Goal: Task Accomplishment & Management: Manage account settings

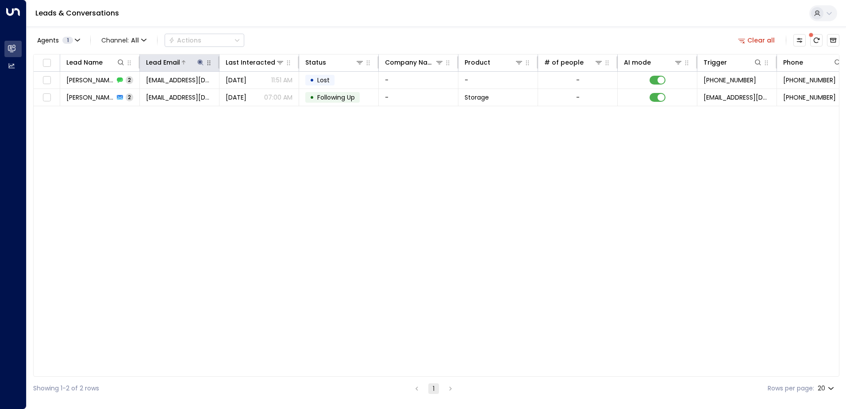
click at [201, 61] on icon at bounding box center [200, 62] width 7 height 7
click at [255, 96] on icon "button" at bounding box center [255, 94] width 7 height 7
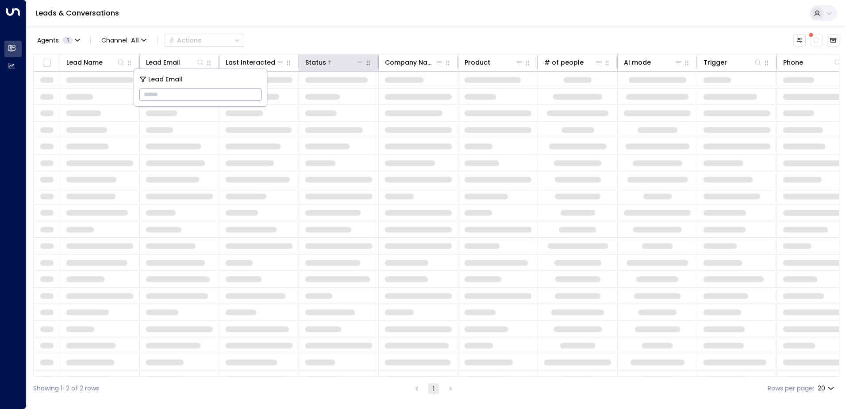
type input "**********"
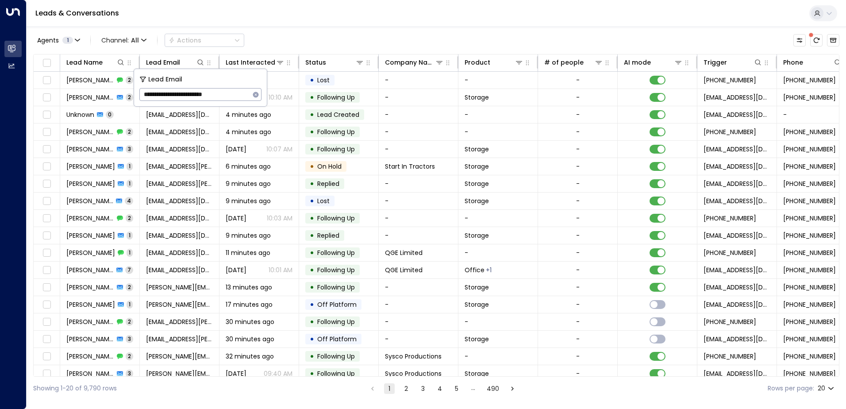
click at [320, 24] on div "Leads & Conversations" at bounding box center [437, 13] width 820 height 27
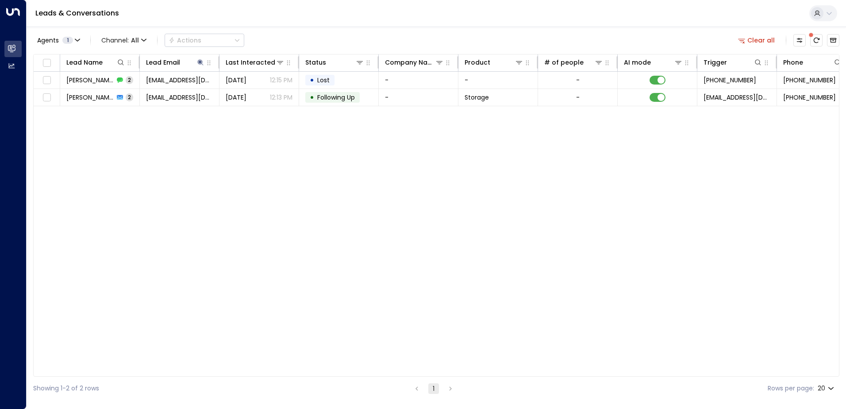
click at [102, 80] on span "[PERSON_NAME]" at bounding box center [90, 80] width 48 height 9
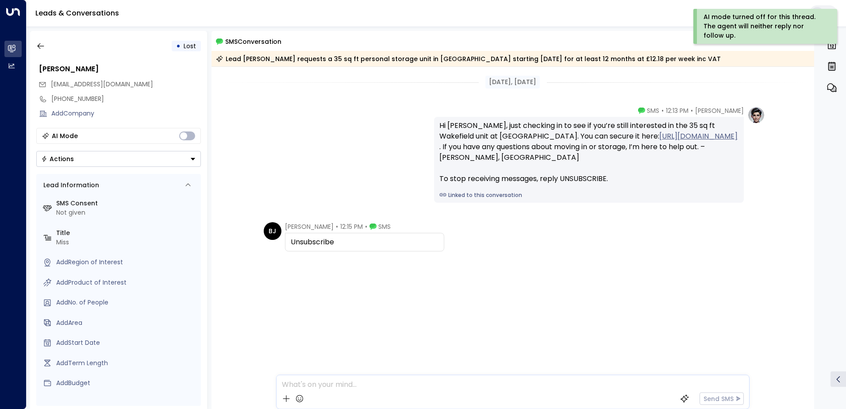
click at [191, 158] on icon "Button group with a nested menu" at bounding box center [193, 159] width 6 height 6
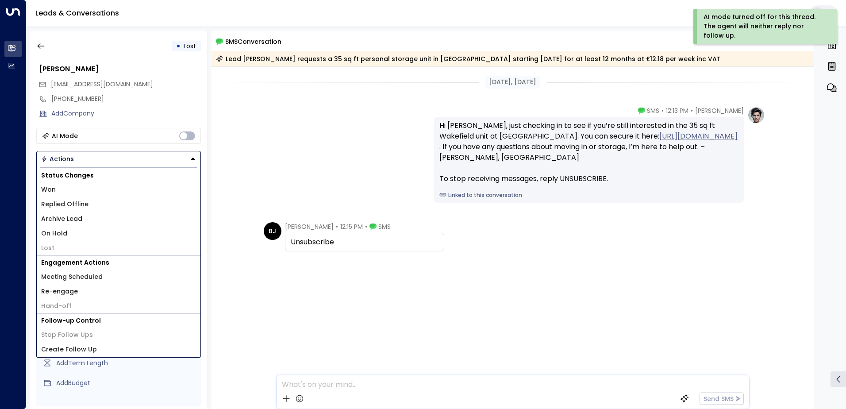
click at [90, 200] on li "Replied Offline" at bounding box center [119, 204] width 164 height 15
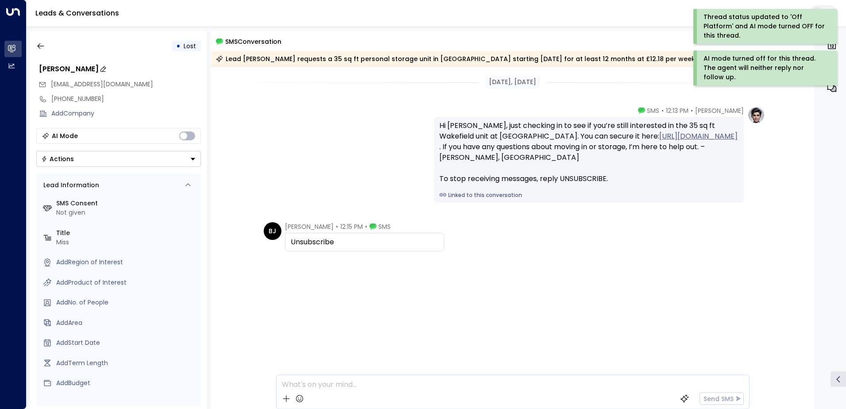
click at [131, 65] on div "[PERSON_NAME]" at bounding box center [120, 69] width 162 height 11
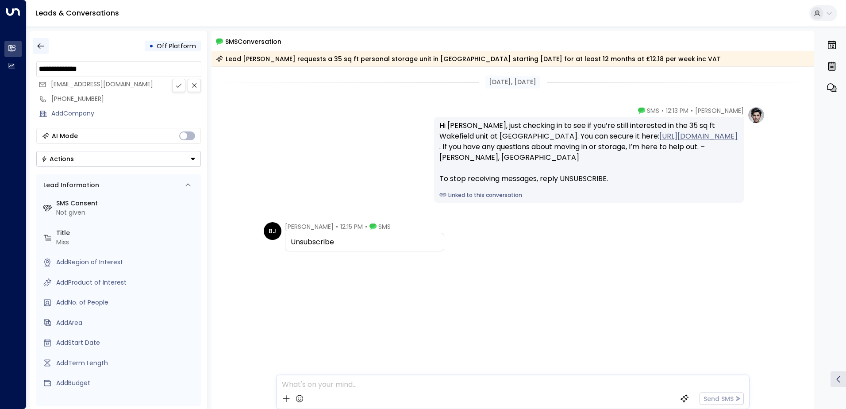
click at [44, 45] on icon "button" at bounding box center [40, 46] width 9 height 9
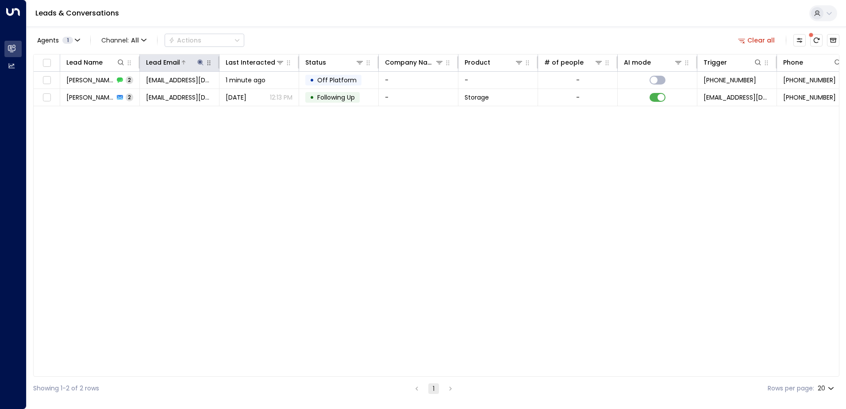
click at [196, 61] on button at bounding box center [200, 62] width 9 height 9
click at [258, 96] on icon "button" at bounding box center [256, 95] width 6 height 6
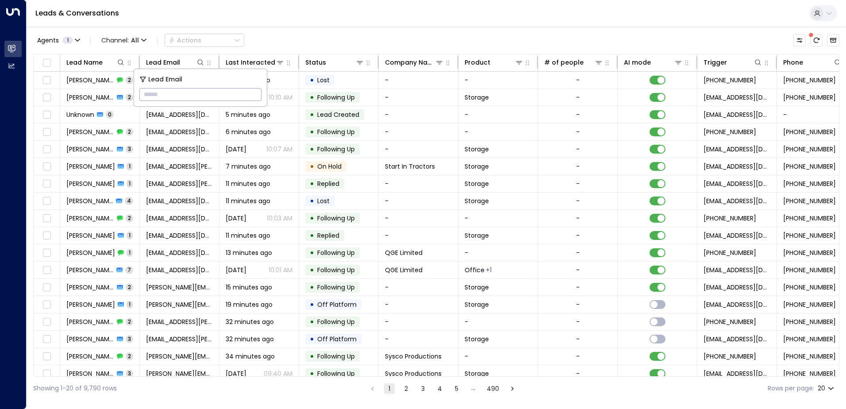
type input "**********"
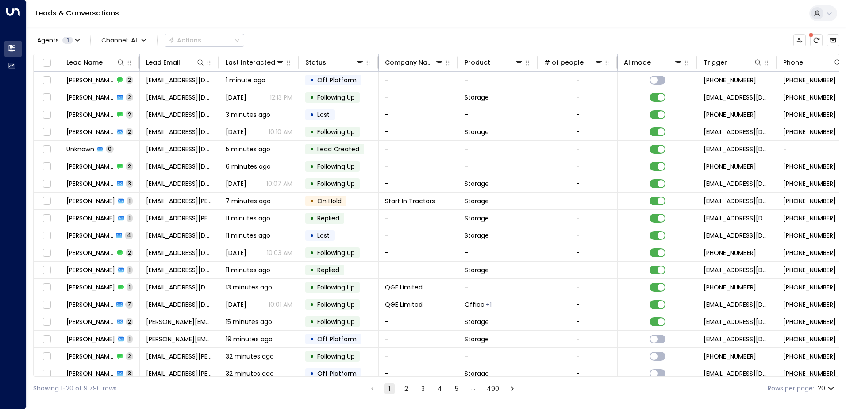
click at [253, 22] on div "Leads & Conversations" at bounding box center [437, 13] width 820 height 27
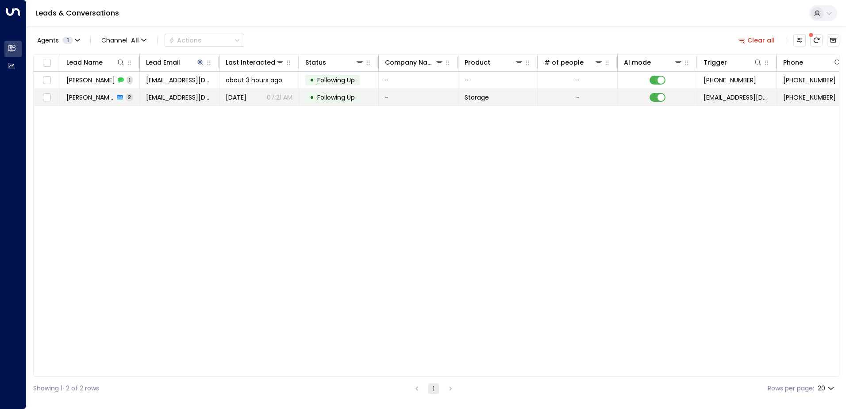
click at [97, 102] on td "[PERSON_NAME] 2" at bounding box center [100, 97] width 80 height 17
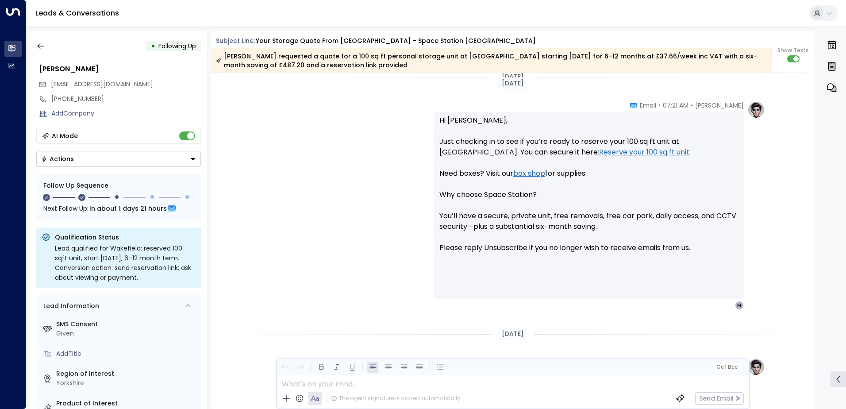
scroll to position [728, 0]
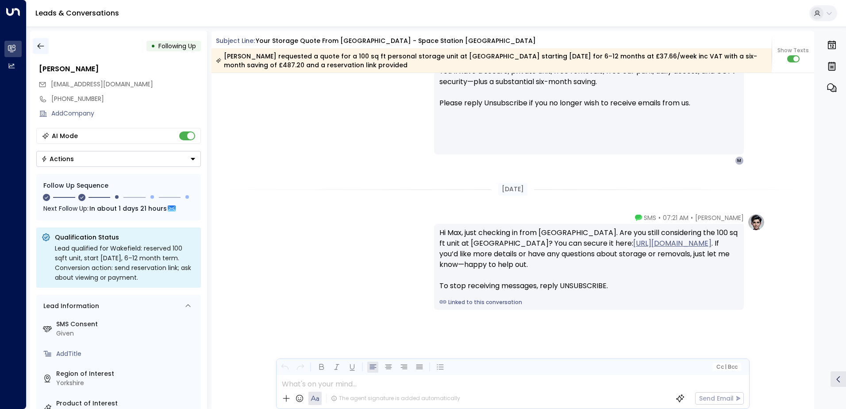
click at [39, 47] on icon "button" at bounding box center [40, 46] width 7 height 6
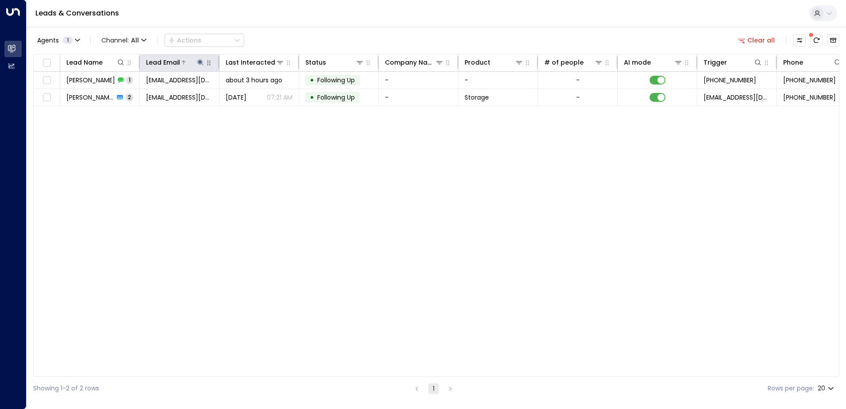
click at [200, 65] on icon at bounding box center [200, 62] width 7 height 7
click at [257, 95] on icon "button" at bounding box center [256, 95] width 6 height 6
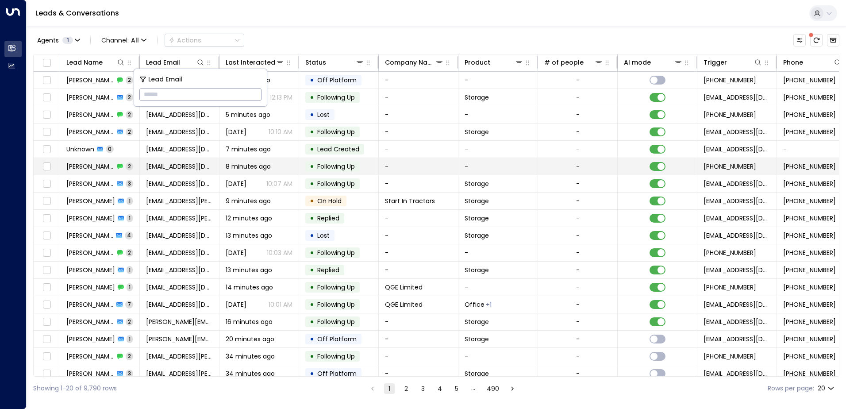
type input "**********"
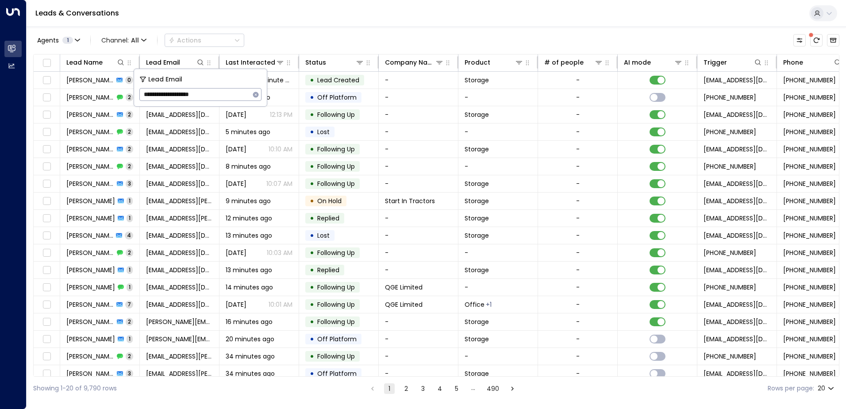
click at [314, 20] on div "Leads & Conversations" at bounding box center [437, 13] width 820 height 27
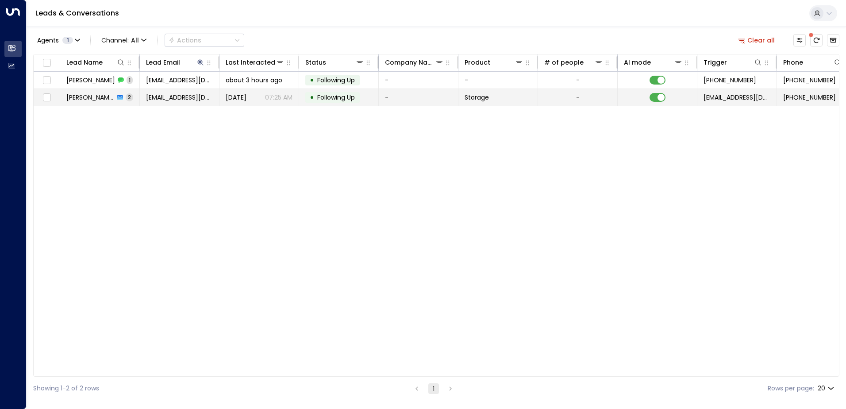
click at [109, 97] on div "[PERSON_NAME] 2" at bounding box center [99, 97] width 67 height 9
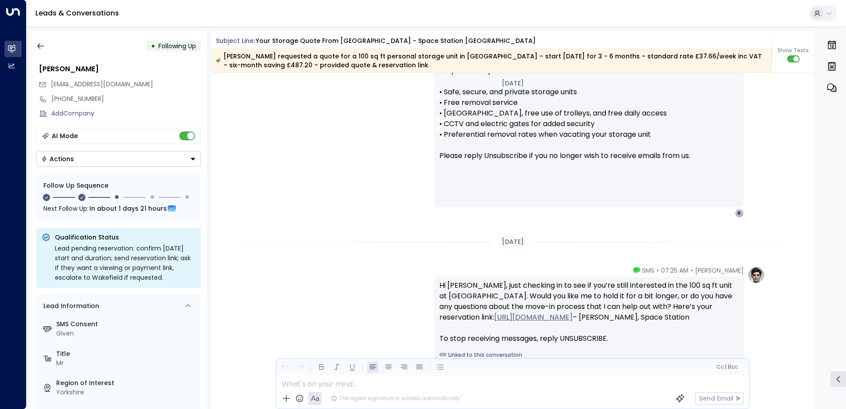
scroll to position [940, 0]
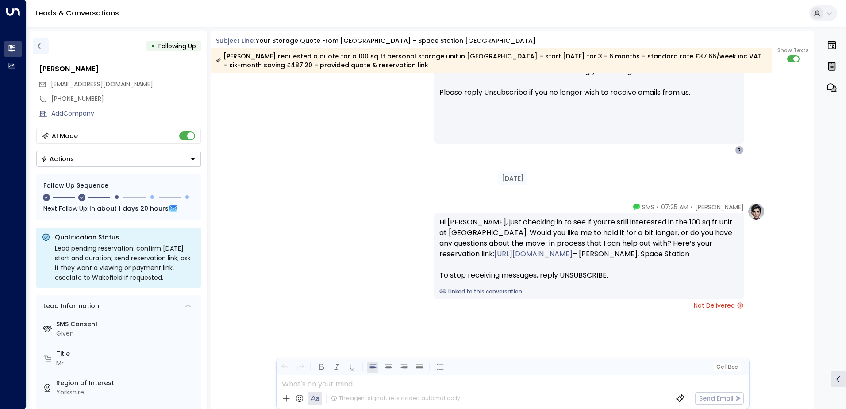
click at [42, 46] on icon "button" at bounding box center [40, 46] width 7 height 6
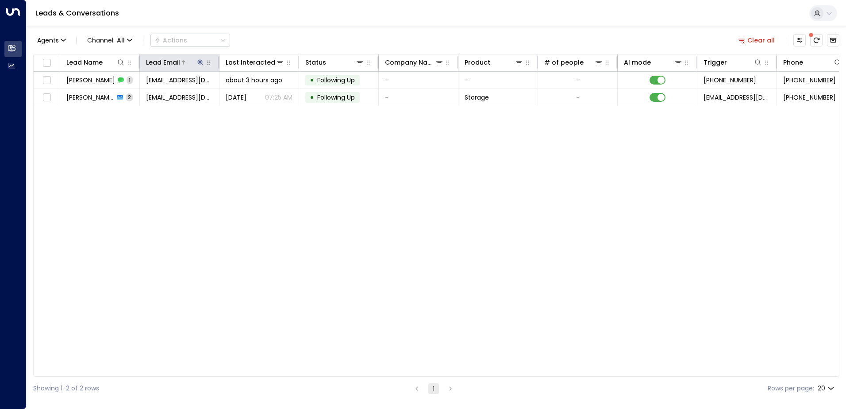
click at [200, 59] on icon at bounding box center [200, 62] width 7 height 7
click at [255, 94] on icon "button" at bounding box center [255, 94] width 7 height 7
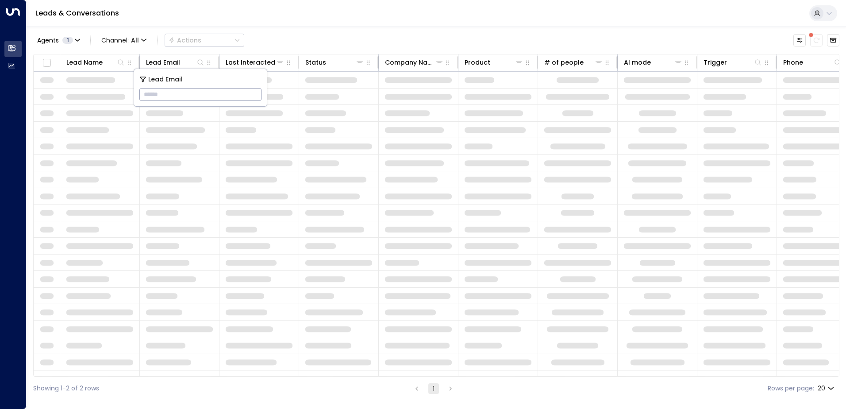
type input "**********"
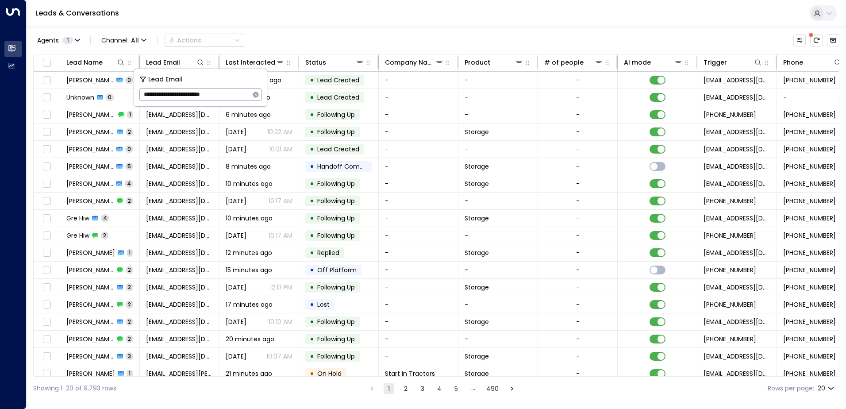
click at [286, 20] on div "Leads & Conversations" at bounding box center [437, 13] width 820 height 27
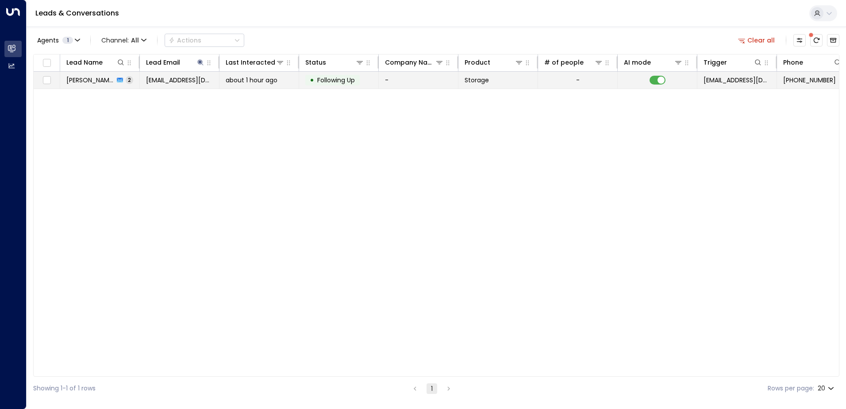
click at [86, 81] on span "[PERSON_NAME]" at bounding box center [90, 80] width 48 height 9
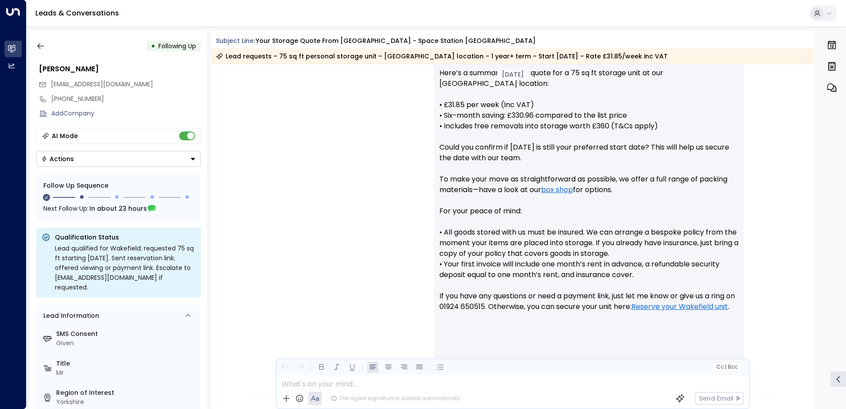
scroll to position [681, 0]
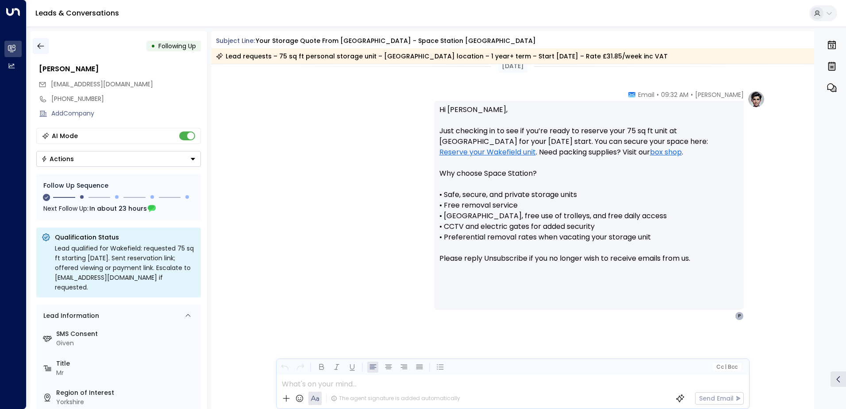
click at [43, 47] on icon "button" at bounding box center [40, 46] width 9 height 9
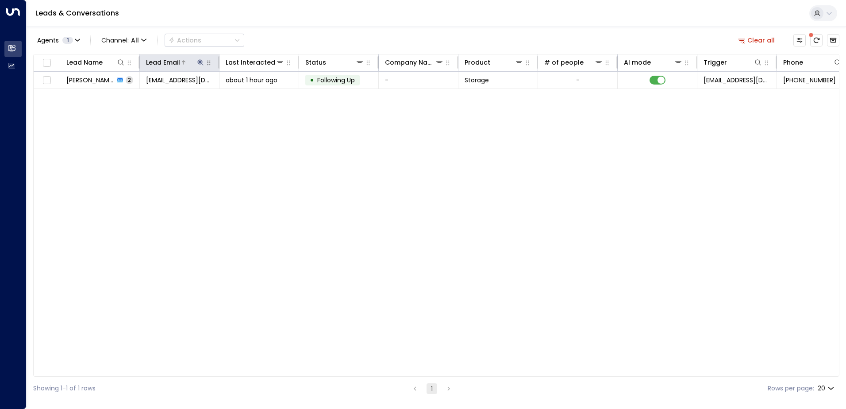
click at [199, 62] on icon at bounding box center [200, 62] width 6 height 6
click at [254, 96] on icon "button" at bounding box center [256, 95] width 6 height 6
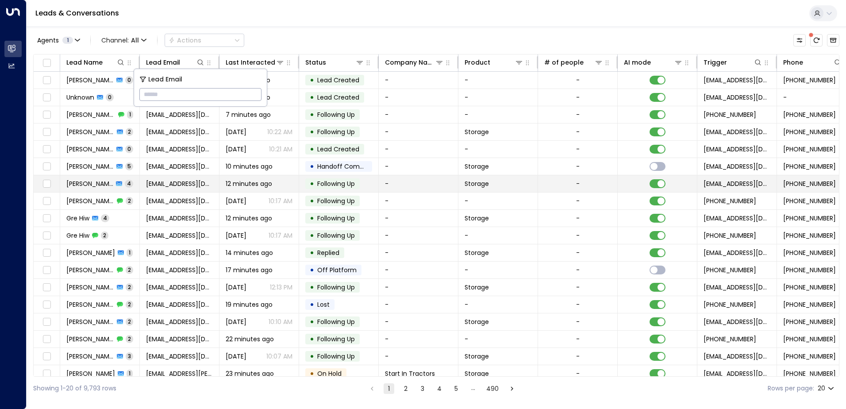
type input "**********"
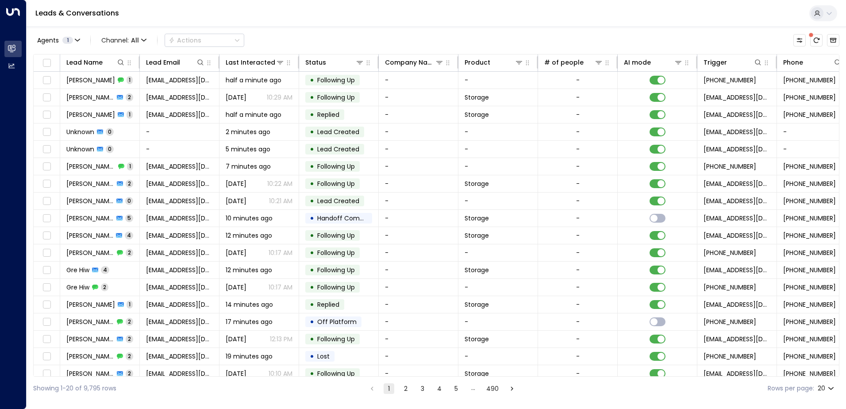
click at [240, 20] on div "Leads & Conversations" at bounding box center [437, 13] width 820 height 27
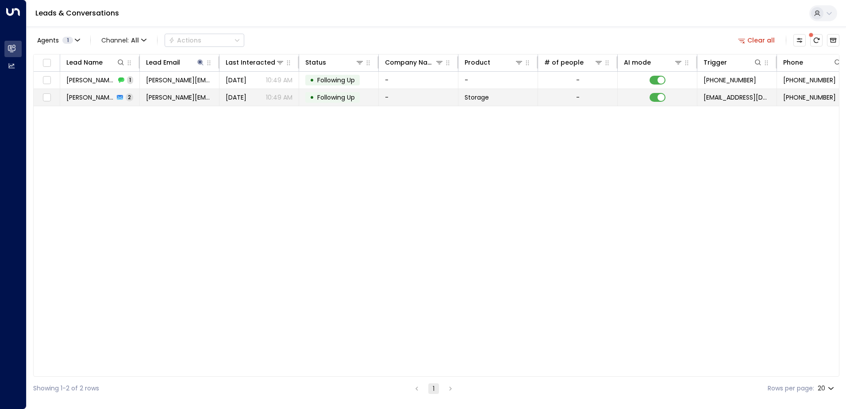
click at [103, 96] on span "[PERSON_NAME][GEOGRAPHIC_DATA][PERSON_NAME]" at bounding box center [90, 97] width 48 height 9
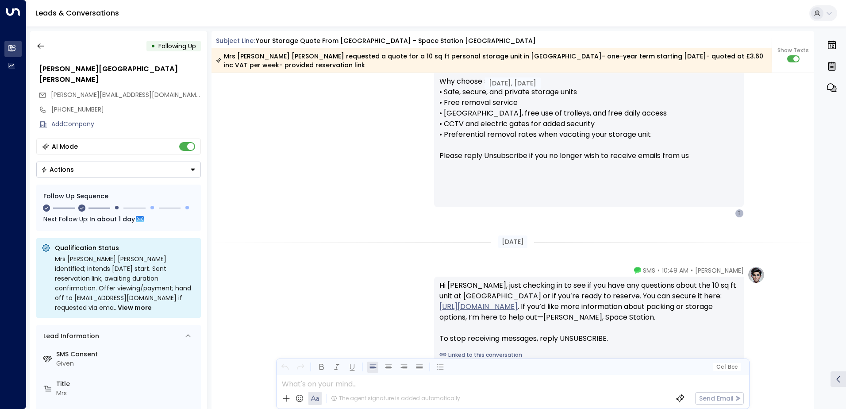
scroll to position [792, 0]
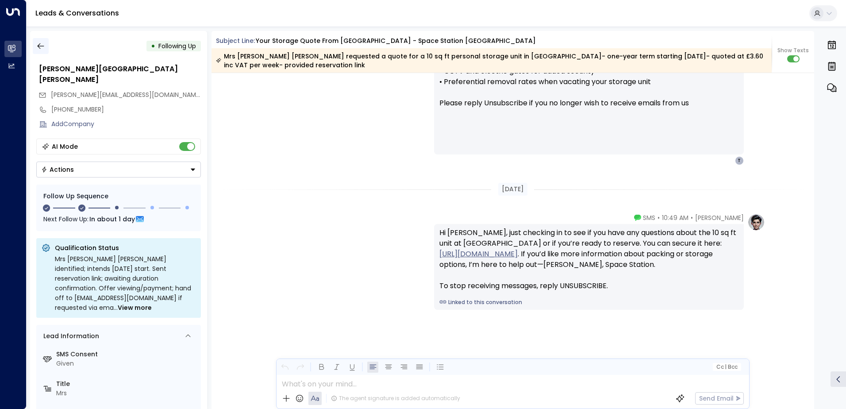
click at [40, 48] on icon "button" at bounding box center [40, 46] width 9 height 9
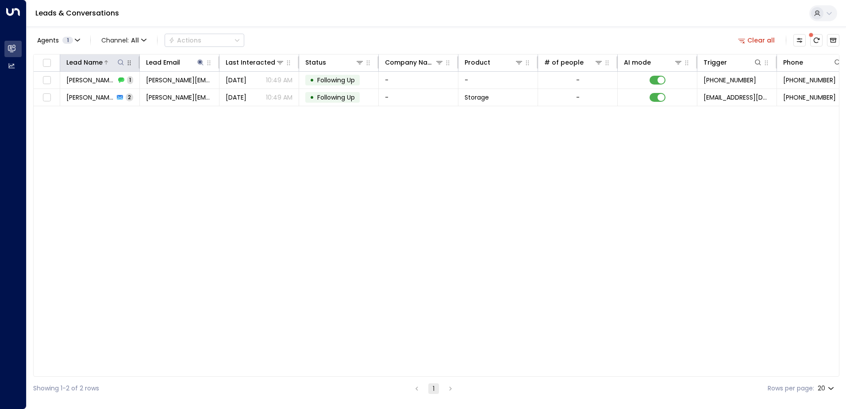
click at [119, 61] on icon at bounding box center [120, 62] width 7 height 7
click at [305, 35] on div "Agents 1 Channel: All Actions Clear all" at bounding box center [436, 40] width 806 height 19
click at [195, 64] on div at bounding box center [192, 62] width 25 height 9
click at [200, 62] on icon at bounding box center [200, 62] width 6 height 6
click at [257, 93] on icon "button" at bounding box center [256, 95] width 6 height 6
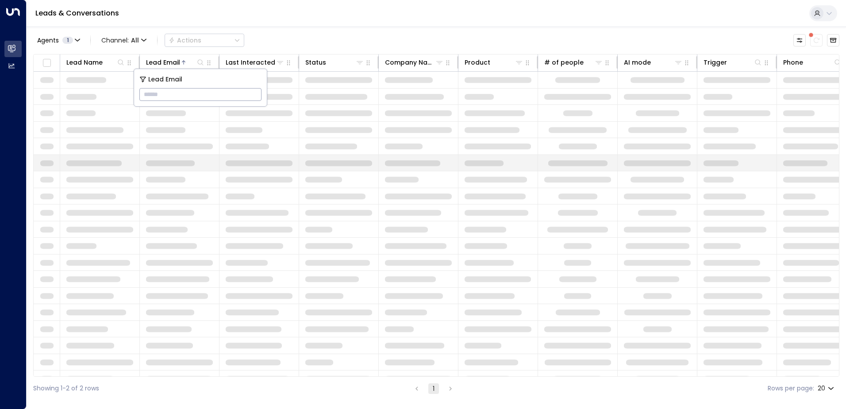
type input "**********"
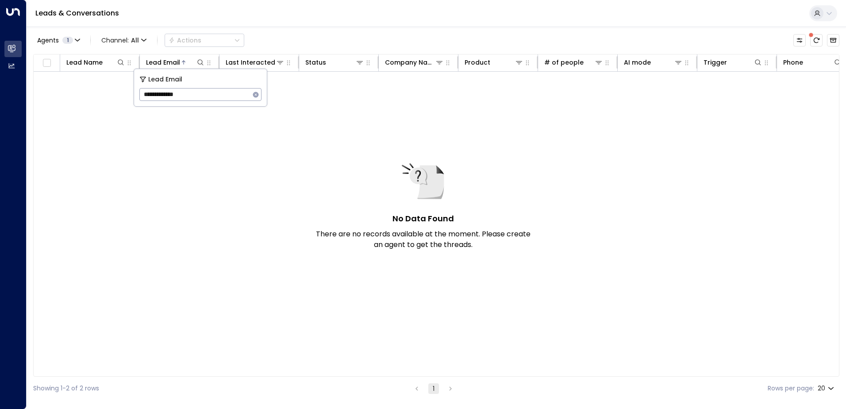
click at [268, 11] on div "Leads & Conversations" at bounding box center [437, 13] width 820 height 27
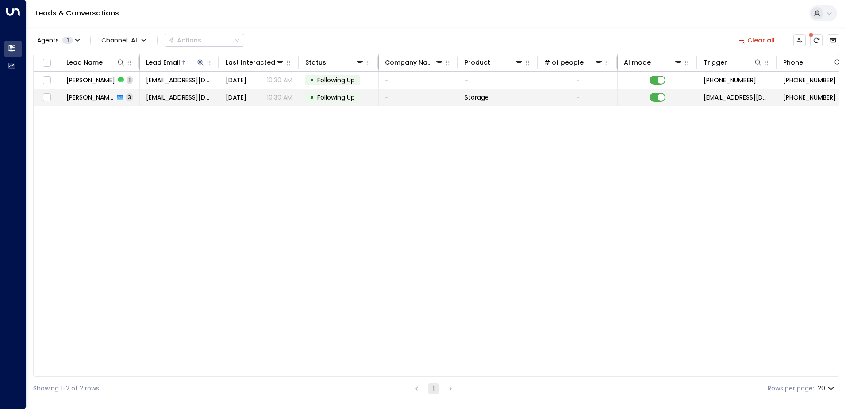
click at [88, 97] on span "[PERSON_NAME]" at bounding box center [90, 97] width 48 height 9
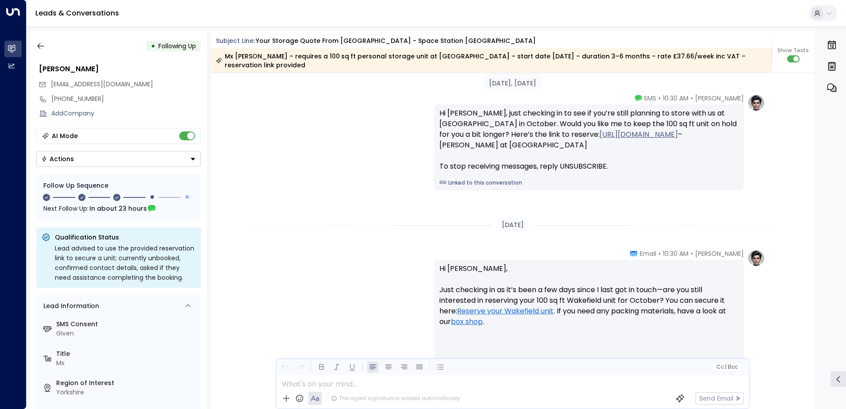
scroll to position [1061, 0]
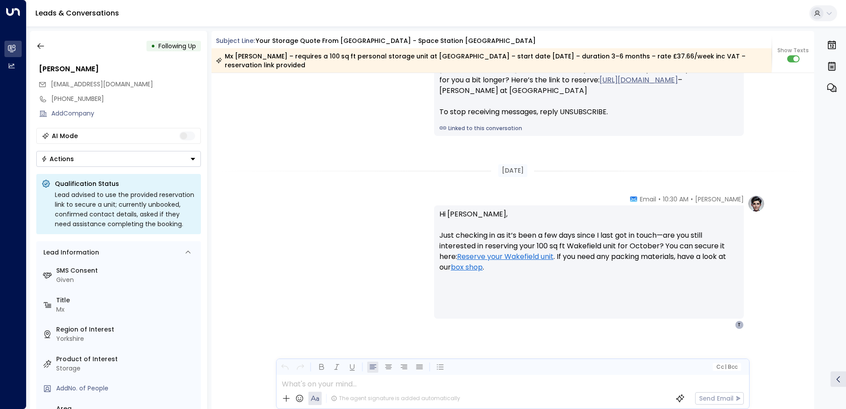
click at [192, 156] on icon "Button group with a nested menu" at bounding box center [193, 159] width 6 height 6
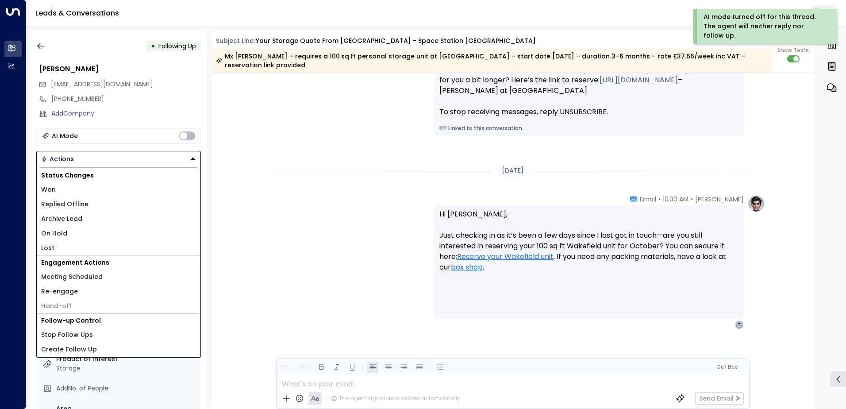
drag, startPoint x: 60, startPoint y: 203, endPoint x: 89, endPoint y: 218, distance: 33.1
click at [60, 203] on span "Replied Offline" at bounding box center [64, 204] width 47 height 9
